Goal: Check status

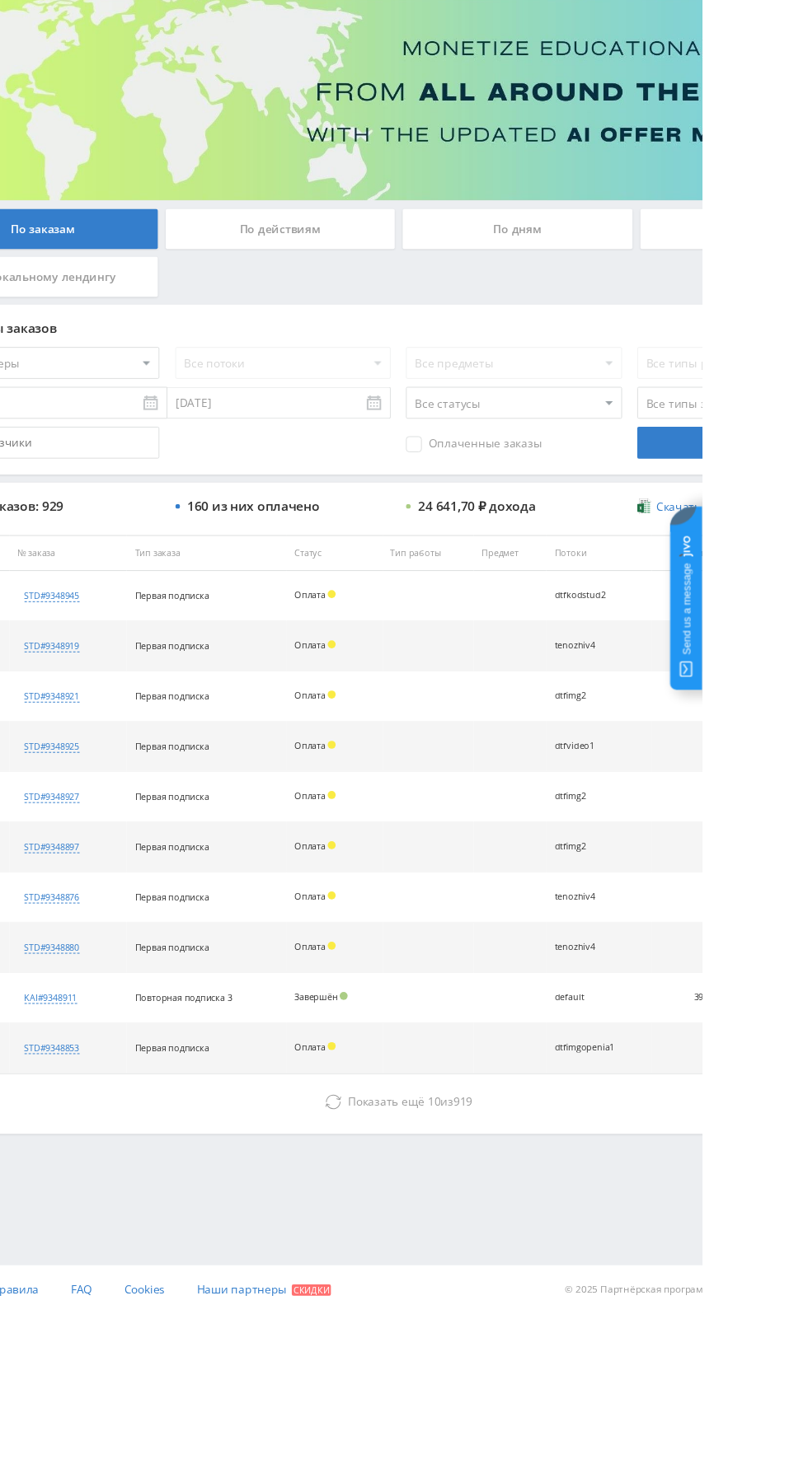
click at [623, 356] on div "По дням" at bounding box center [617, 357] width 237 height 41
click at [0, 0] on input "По дням" at bounding box center [0, 0] width 0 height 0
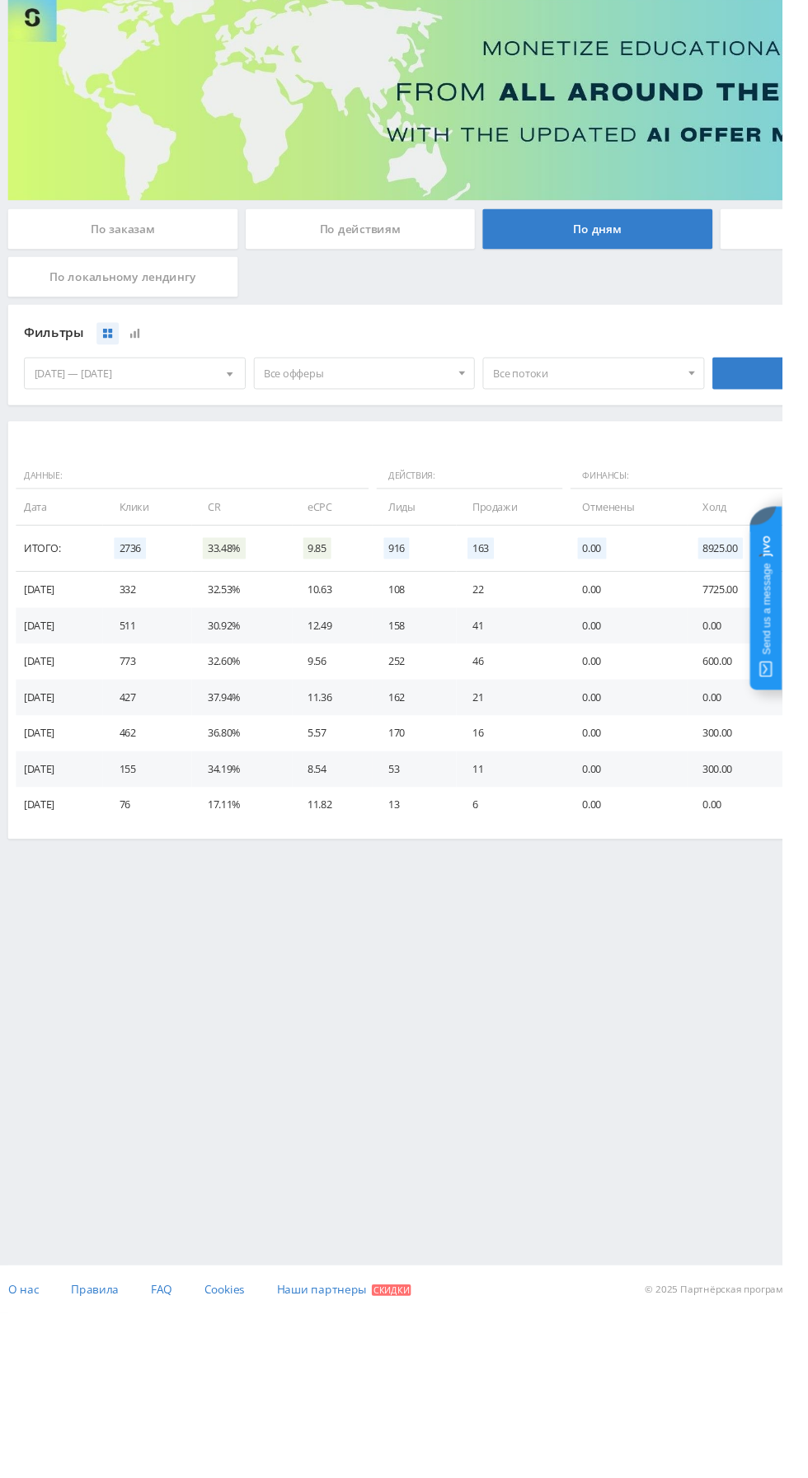
click at [87, 354] on div "По заказам" at bounding box center [126, 357] width 237 height 41
click at [0, 0] on input "По заказам" at bounding box center [0, 0] width 0 height 0
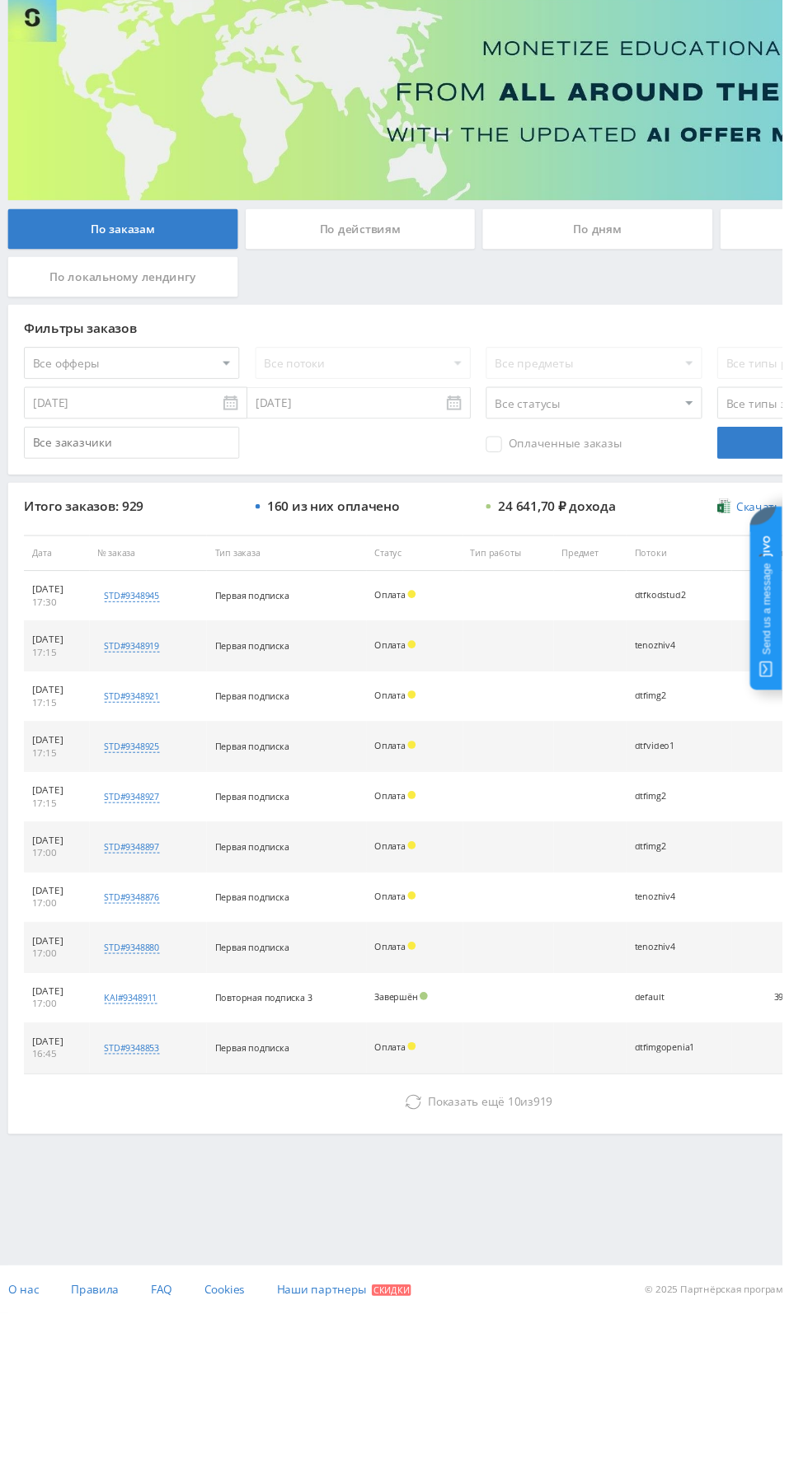
click at [331, 1256] on button "Показать ещё 10 из 919" at bounding box center [494, 1260] width 939 height 33
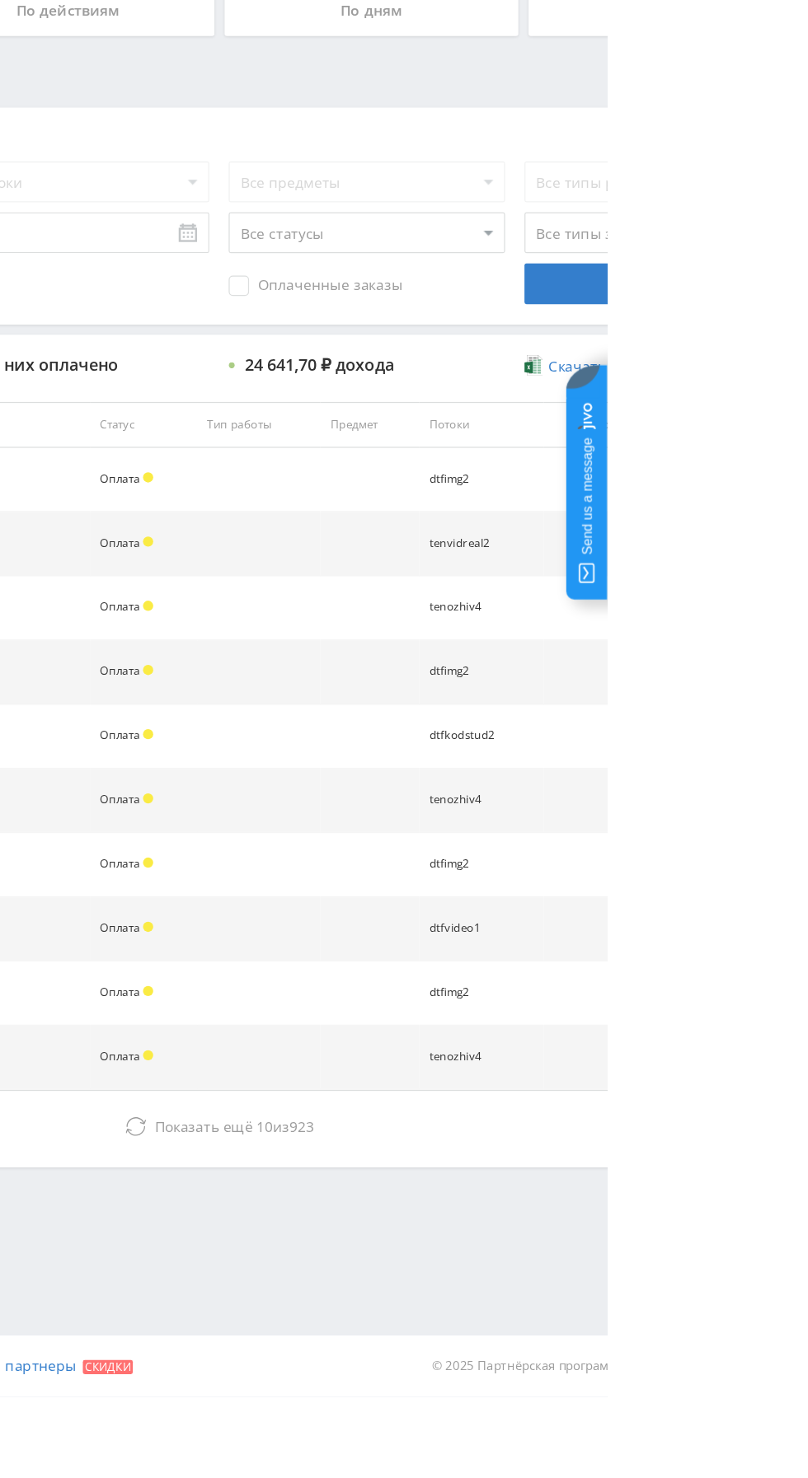
click at [478, 1260] on span "Показать ещё" at bounding box center [482, 1260] width 79 height 16
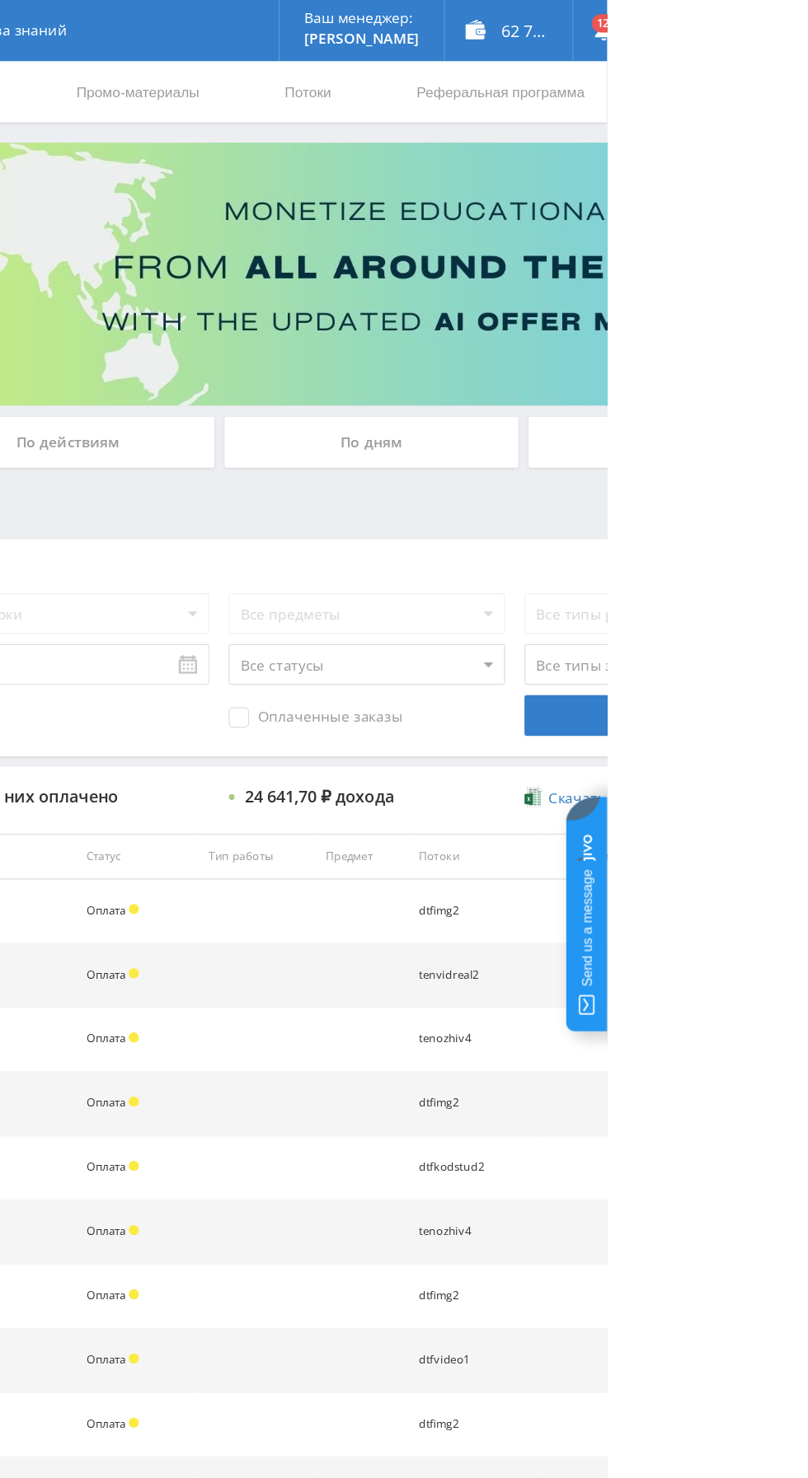
click at [670, 344] on div "По дням" at bounding box center [617, 357] width 237 height 41
click at [0, 0] on input "По дням" at bounding box center [0, 0] width 0 height 0
